Goal: Task Accomplishment & Management: Manage account settings

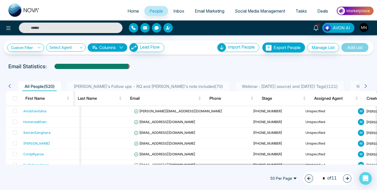
scroll to position [0, 415]
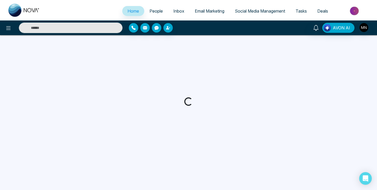
select select "*"
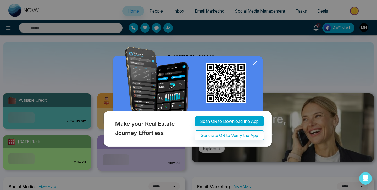
click at [253, 65] on icon at bounding box center [254, 63] width 3 height 3
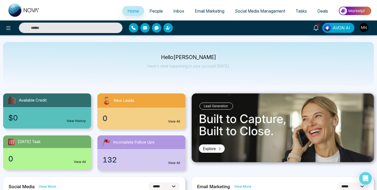
click at [154, 11] on span "People" at bounding box center [156, 10] width 13 height 5
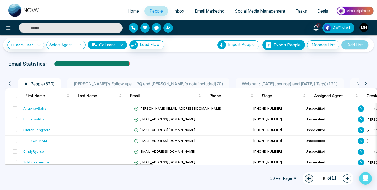
select select "*"
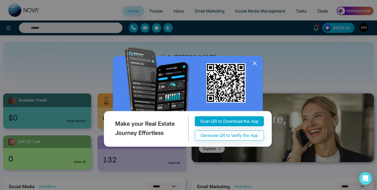
click at [256, 67] on img at bounding box center [189, 98] width 172 height 102
click at [255, 64] on icon at bounding box center [255, 63] width 8 height 8
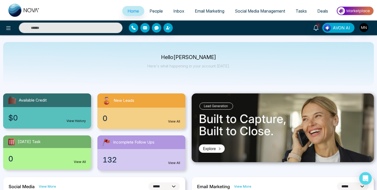
click at [198, 55] on p "Hello Mike Nova" at bounding box center [188, 57] width 82 height 4
click at [187, 56] on p "Hello Mike Nova" at bounding box center [188, 57] width 82 height 4
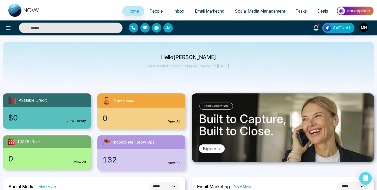
click at [200, 56] on p "Hello Mike Nova" at bounding box center [188, 57] width 82 height 4
click at [191, 56] on p "Hello Mike Nova" at bounding box center [188, 57] width 82 height 4
click at [177, 58] on p "Hello Mike Nova" at bounding box center [188, 57] width 82 height 4
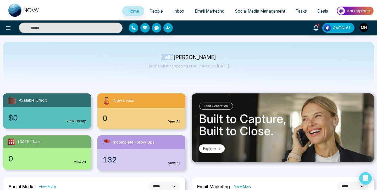
click at [177, 58] on p "Hello Mike Nova" at bounding box center [188, 57] width 82 height 4
click at [188, 58] on p "Hello Mike Nova" at bounding box center [188, 57] width 82 height 4
click at [200, 58] on p "Hello Mike Nova" at bounding box center [188, 57] width 82 height 4
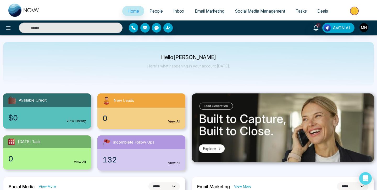
click at [185, 58] on p "Hello Mike Nova" at bounding box center [188, 57] width 82 height 4
click at [175, 58] on p "Hello Mike Nova" at bounding box center [188, 57] width 82 height 4
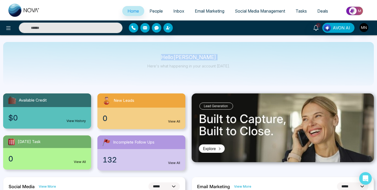
click at [175, 58] on p "Hello Mike Nova" at bounding box center [188, 57] width 82 height 4
click at [186, 57] on p "Hello Mike Nova" at bounding box center [188, 57] width 82 height 4
click at [205, 57] on p "Hello Mike Nova" at bounding box center [188, 57] width 82 height 4
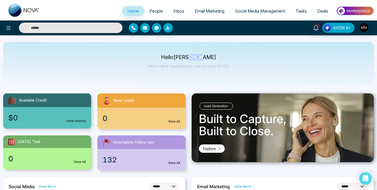
click at [205, 57] on p "Hello Mike Nova" at bounding box center [188, 57] width 82 height 4
click at [188, 57] on p "Hello Mike Nova" at bounding box center [188, 57] width 82 height 4
click at [205, 10] on span "Email Marketing" at bounding box center [210, 10] width 30 height 5
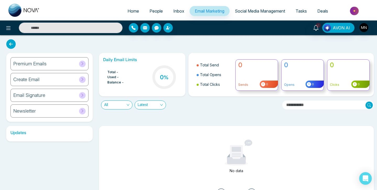
click at [48, 65] on div "Premium Emails" at bounding box center [49, 63] width 78 height 13
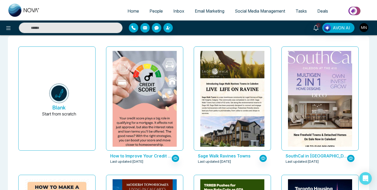
scroll to position [26, 0]
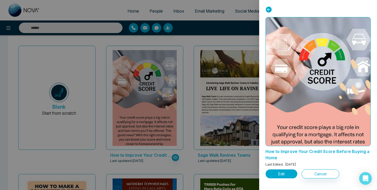
click at [285, 171] on button "Edit" at bounding box center [282, 173] width 32 height 9
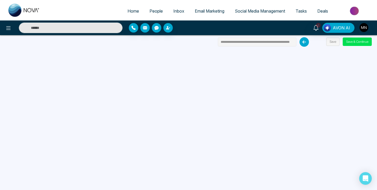
click at [243, 42] on input "**********" at bounding box center [257, 41] width 79 height 9
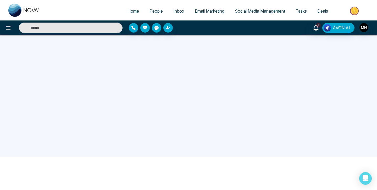
scroll to position [24, 0]
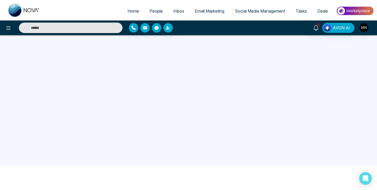
click at [207, 9] on span "Email Marketing" at bounding box center [210, 10] width 30 height 5
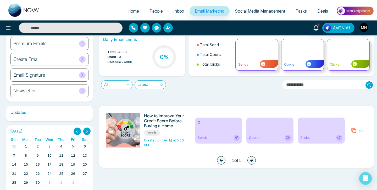
scroll to position [24, 0]
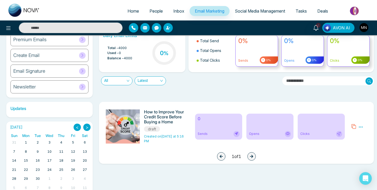
click at [364, 129] on div "Preview Edit Delete" at bounding box center [359, 126] width 22 height 34
click at [362, 126] on icon at bounding box center [361, 126] width 4 height 1
click at [352, 150] on span "Delete" at bounding box center [351, 149] width 12 height 4
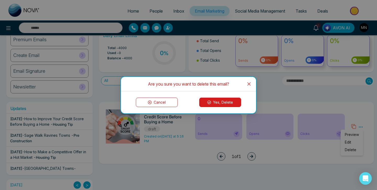
click at [226, 100] on button "Yes, Delete" at bounding box center [220, 101] width 42 height 9
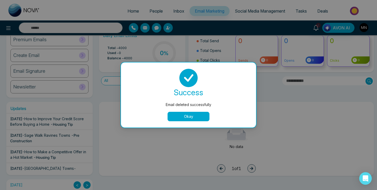
click at [191, 114] on button "Okay" at bounding box center [189, 116] width 42 height 9
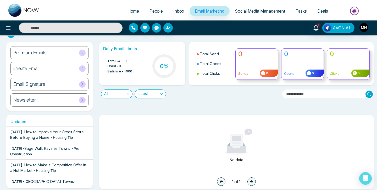
scroll to position [0, 0]
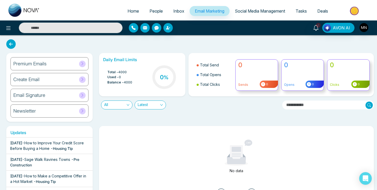
click at [66, 62] on div "Premium Emails" at bounding box center [49, 63] width 78 height 13
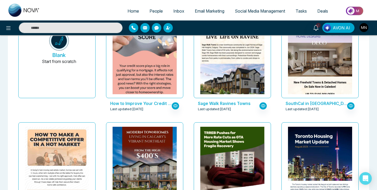
scroll to position [65, 0]
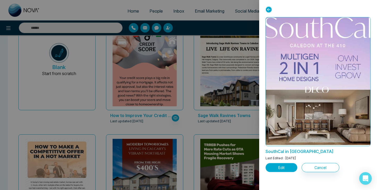
click at [286, 166] on button "Edit" at bounding box center [282, 167] width 32 height 9
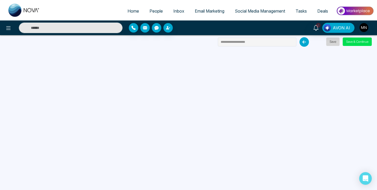
click at [335, 43] on button "Save" at bounding box center [332, 41] width 13 height 8
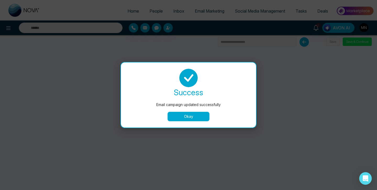
click at [194, 113] on button "Okay" at bounding box center [189, 116] width 42 height 9
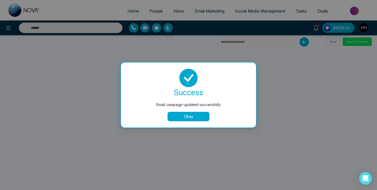
click at [193, 116] on button "Okay" at bounding box center [189, 116] width 42 height 9
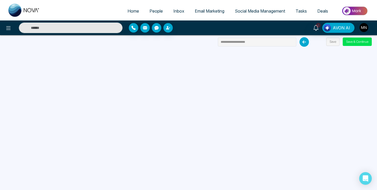
click at [207, 8] on link "Email Marketing" at bounding box center [210, 11] width 40 height 10
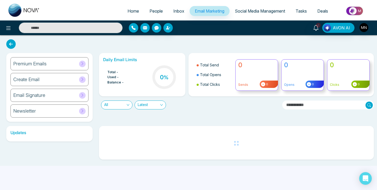
click at [58, 67] on div "Premium Emails" at bounding box center [49, 63] width 78 height 13
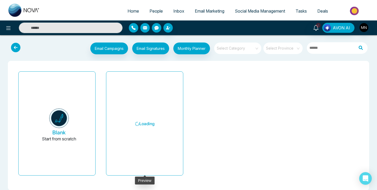
click at [141, 128] on h6 "Loading" at bounding box center [145, 124] width 64 height 96
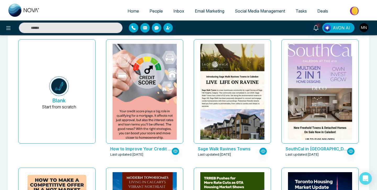
scroll to position [39, 0]
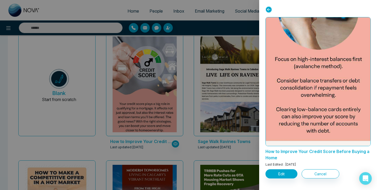
scroll to position [1355, 0]
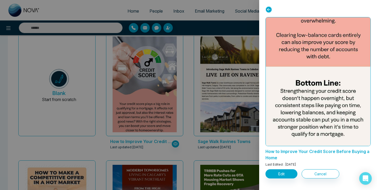
click at [282, 169] on div "Edit Cancel" at bounding box center [318, 172] width 105 height 11
click at [282, 175] on button "Edit" at bounding box center [282, 173] width 32 height 9
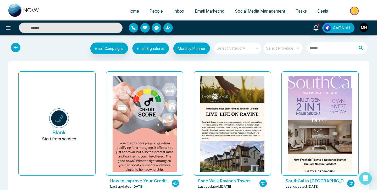
click at [150, 48] on button "Email Signatures" at bounding box center [150, 48] width 37 height 12
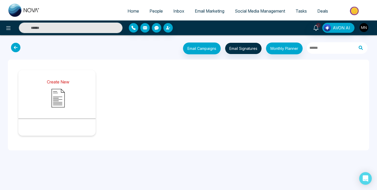
click at [62, 93] on img at bounding box center [58, 98] width 26 height 26
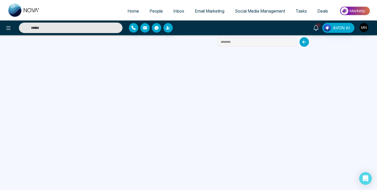
click at [150, 13] on span "People" at bounding box center [156, 10] width 13 height 5
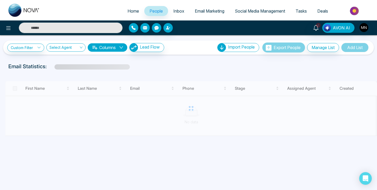
click at [267, 12] on span "Social Media Management" at bounding box center [260, 10] width 50 height 5
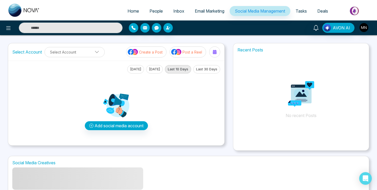
click at [151, 51] on p "Create a Post" at bounding box center [151, 51] width 24 height 5
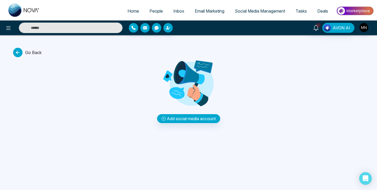
click at [31, 52] on span "Go Back" at bounding box center [27, 52] width 29 height 9
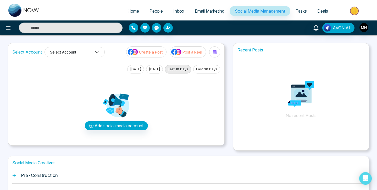
click at [74, 52] on button "Select Account" at bounding box center [75, 52] width 60 height 10
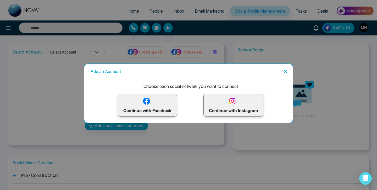
click at [74, 52] on div "Add an Account Choose each social network you want to connect Continue with Fac…" at bounding box center [188, 95] width 377 height 190
click at [281, 68] on button "Close" at bounding box center [284, 71] width 8 height 8
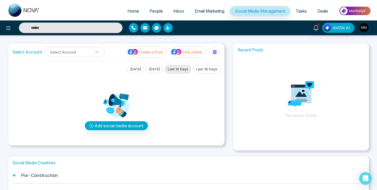
scroll to position [51, 0]
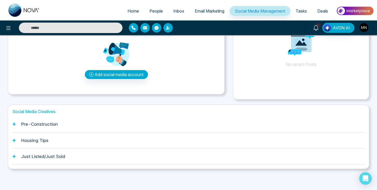
click at [38, 125] on h1 "Pre-Construction" at bounding box center [39, 123] width 37 height 5
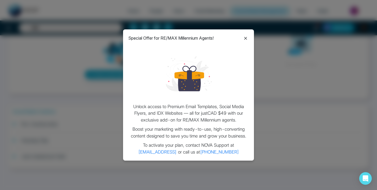
click at [247, 39] on icon at bounding box center [245, 38] width 6 height 6
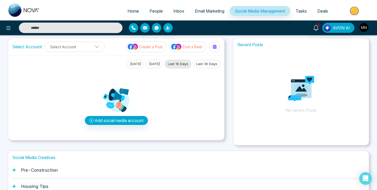
scroll to position [0, 0]
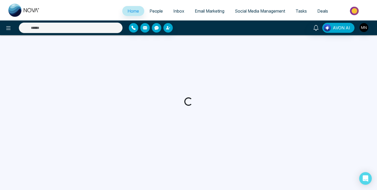
select select "*"
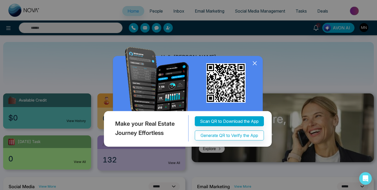
click at [253, 66] on icon at bounding box center [255, 63] width 8 height 8
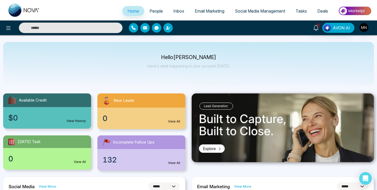
click at [362, 32] on div at bounding box center [363, 28] width 9 height 10
click at [363, 29] on img "button" at bounding box center [364, 27] width 9 height 9
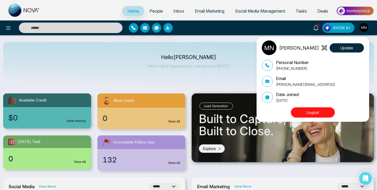
click at [312, 112] on button "Logout" at bounding box center [313, 112] width 44 height 10
